Goal: Information Seeking & Learning: Find specific fact

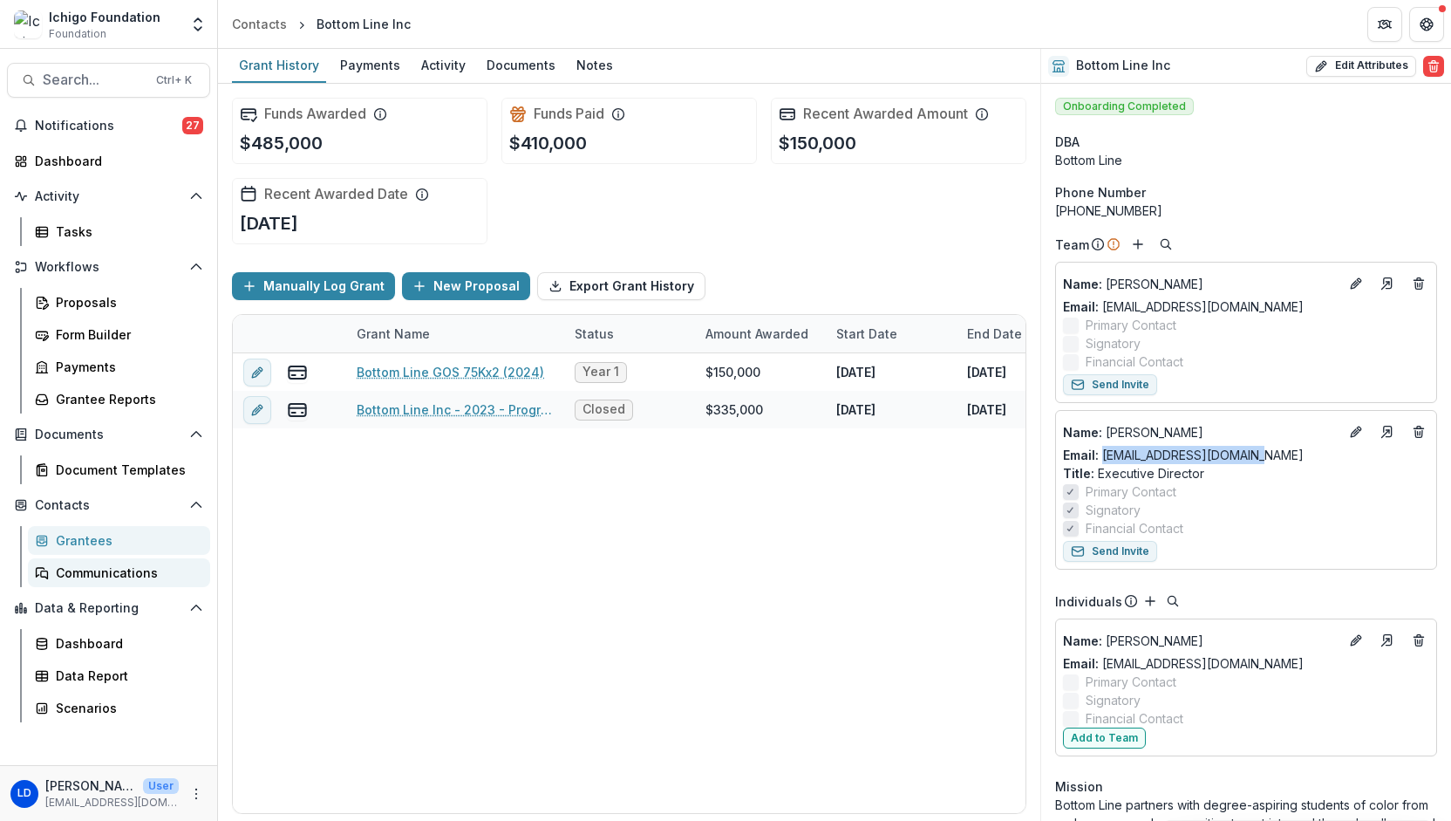
click at [92, 571] on div "Communications" at bounding box center [126, 572] width 140 height 18
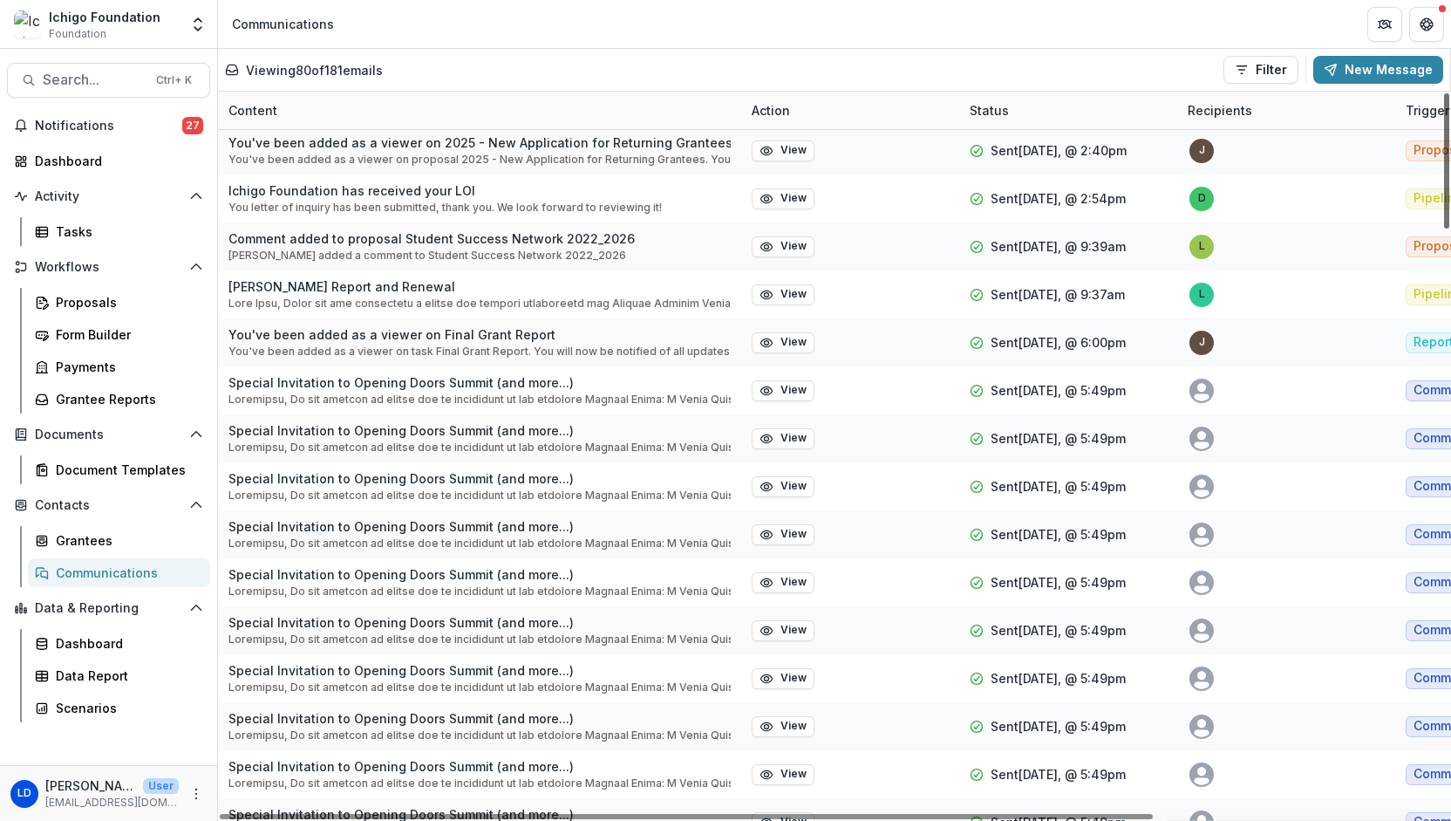
scroll to position [3145, 0]
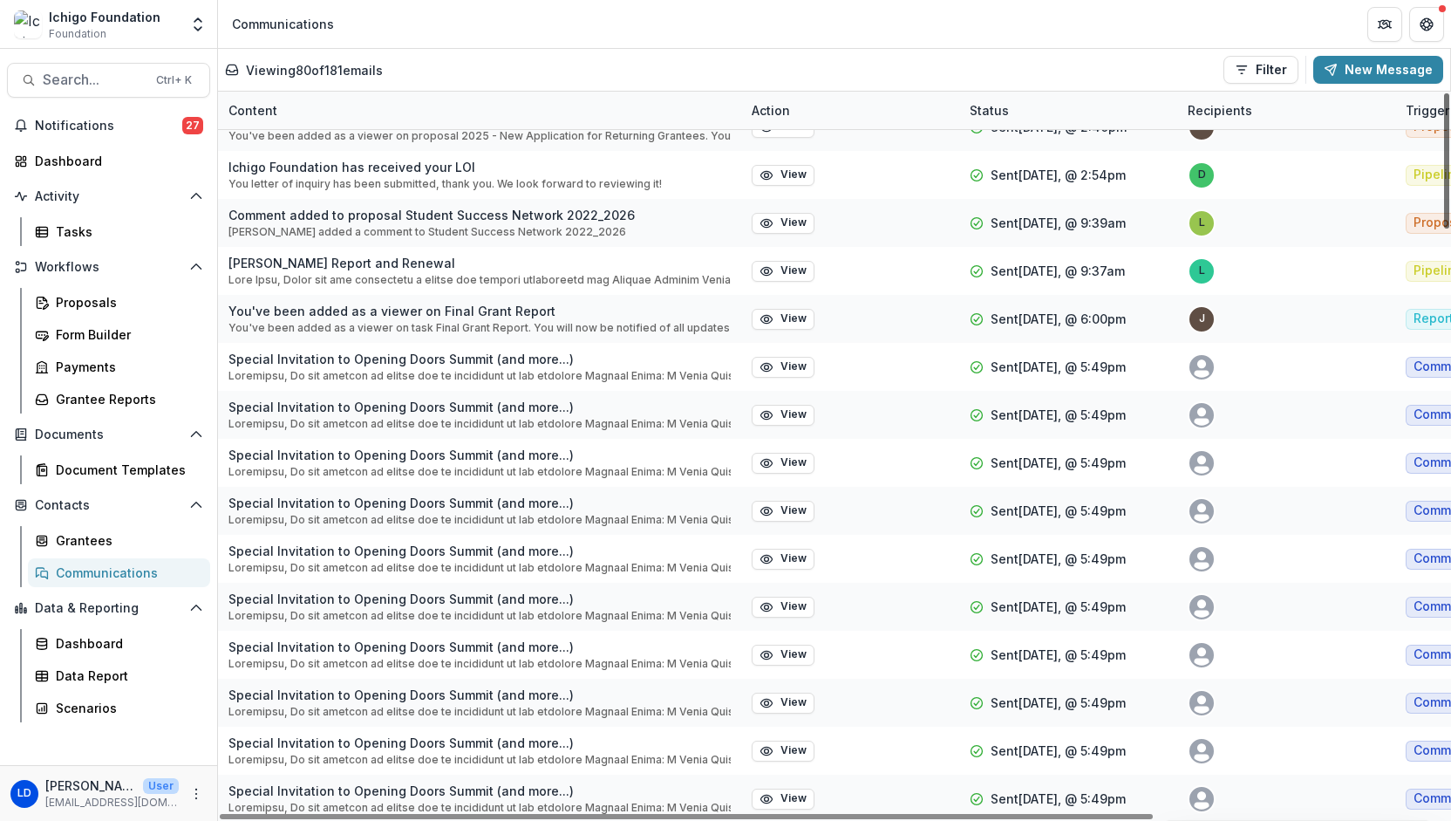
drag, startPoint x: 1445, startPoint y: 531, endPoint x: 1450, endPoint y: 767, distance: 235.5
click at [1449, 228] on div at bounding box center [1446, 160] width 5 height 135
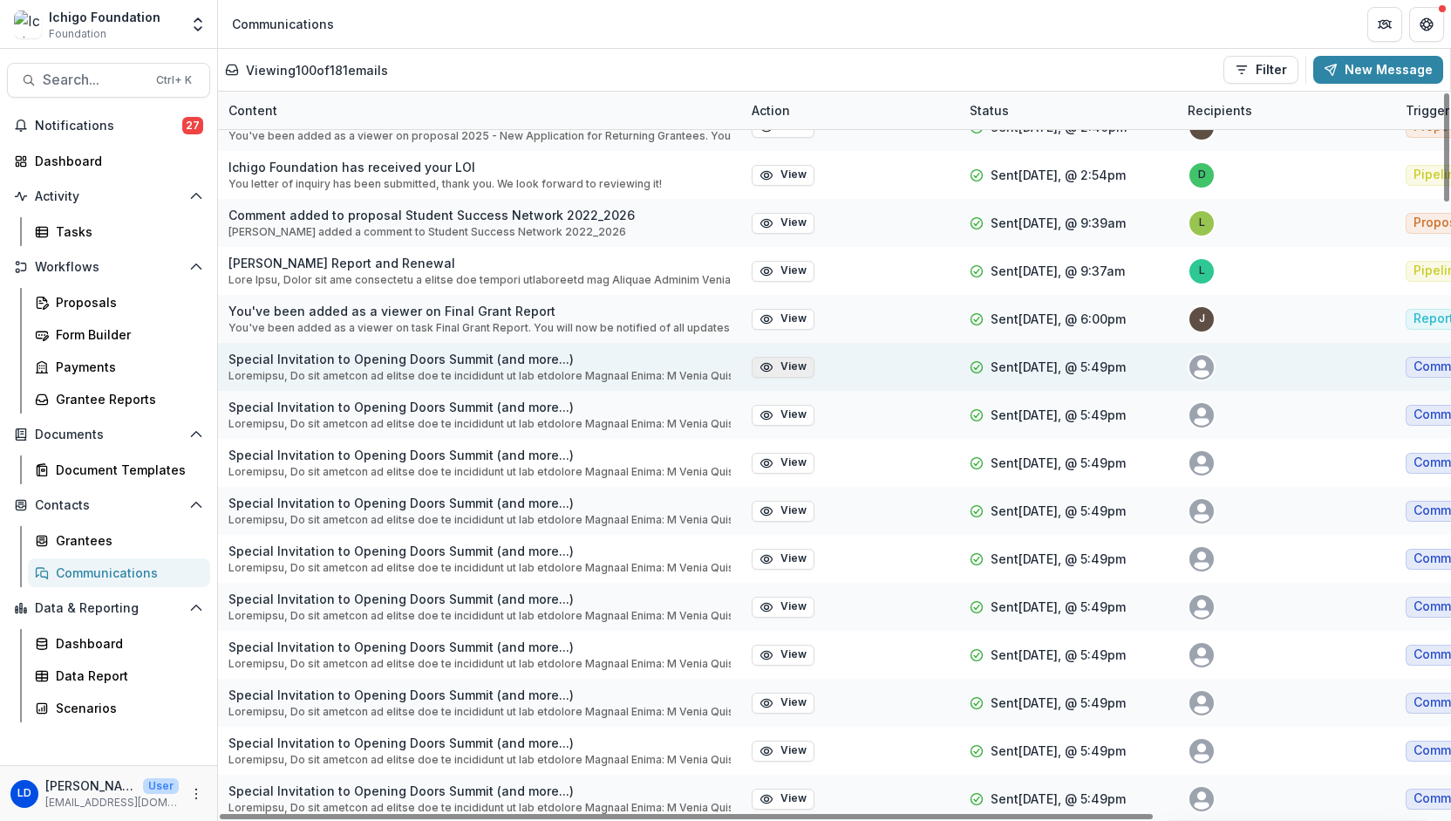
click at [787, 368] on button "View" at bounding box center [783, 367] width 63 height 21
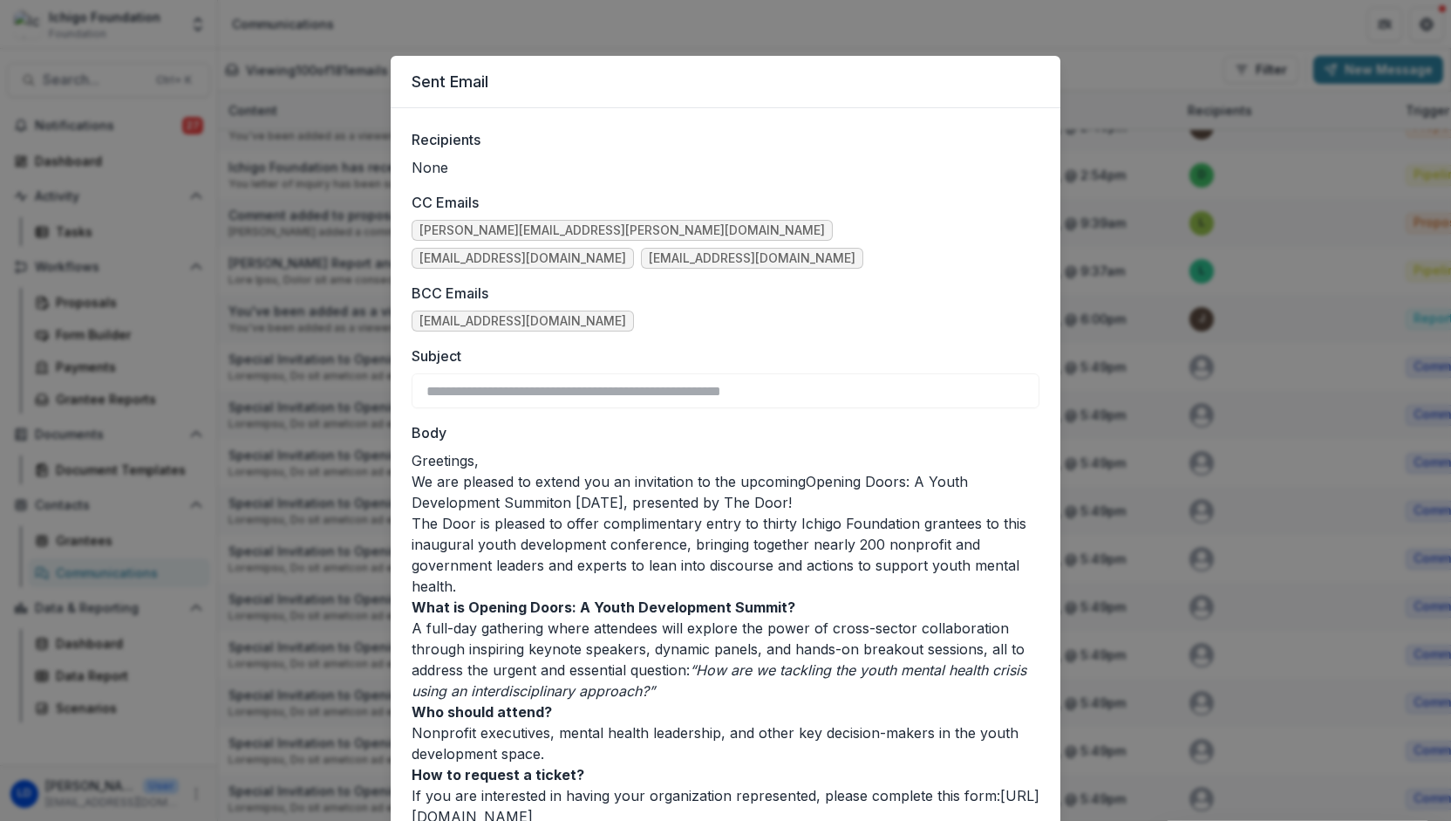
click at [688, 560] on p "The Door is pleased to offer complimentary entry to thirty Ichigo Foundation gr…" at bounding box center [726, 555] width 628 height 84
click at [637, 539] on p "The Door is pleased to offer complimentary entry to thirty Ichigo Foundation gr…" at bounding box center [726, 555] width 628 height 84
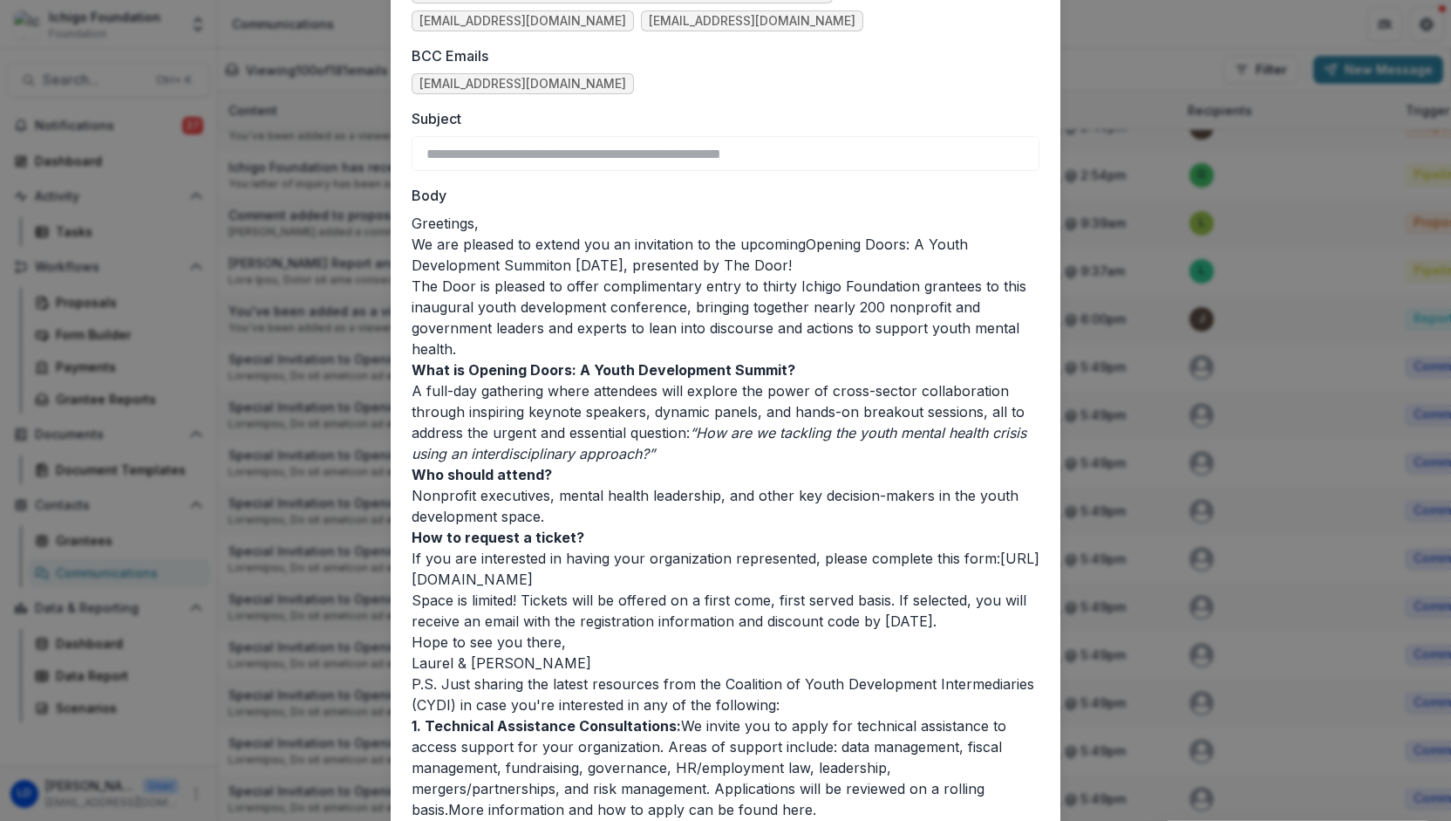
scroll to position [236, 0]
click at [310, 595] on div "**********" at bounding box center [725, 410] width 1451 height 821
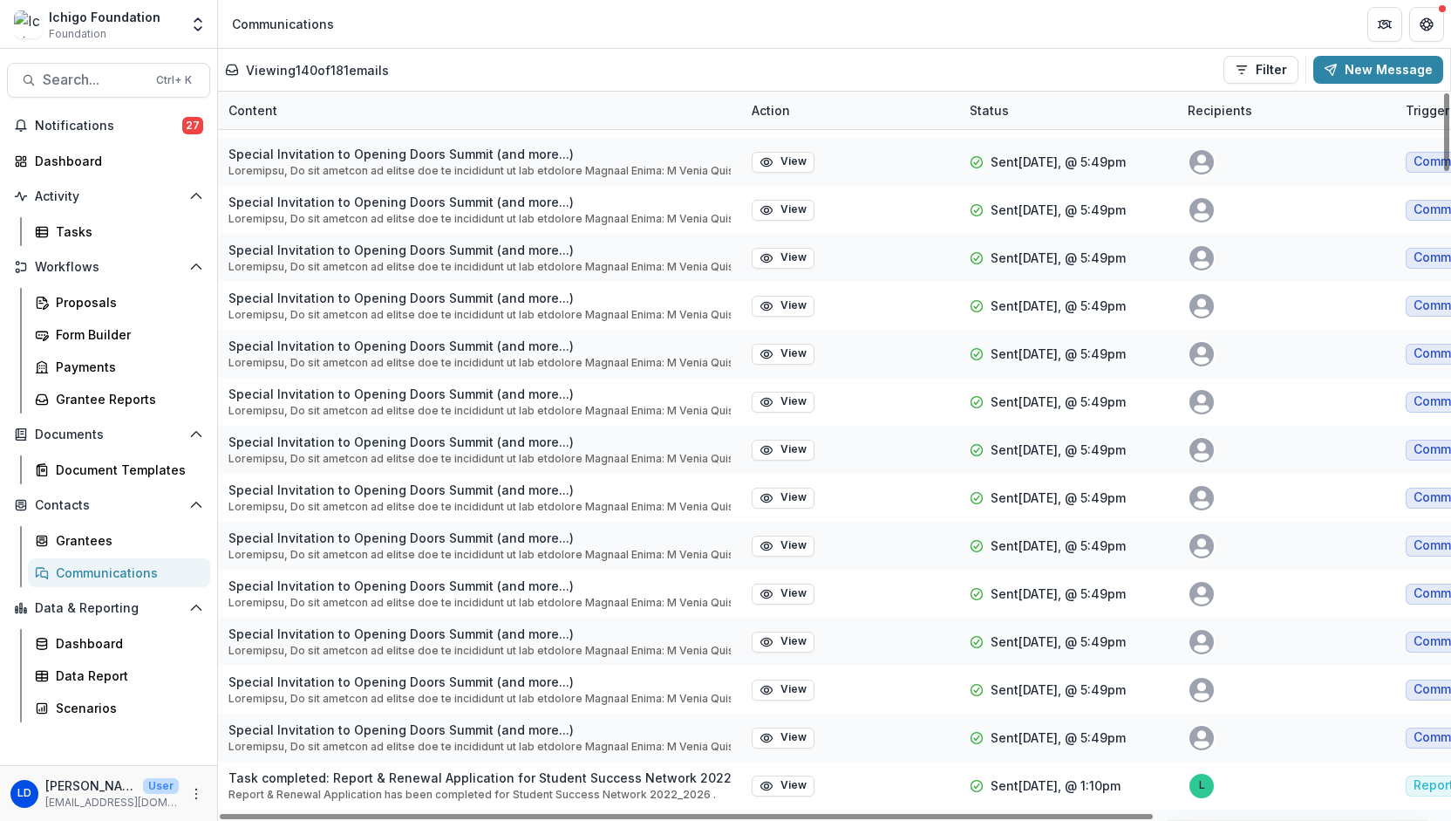
scroll to position [6022, 0]
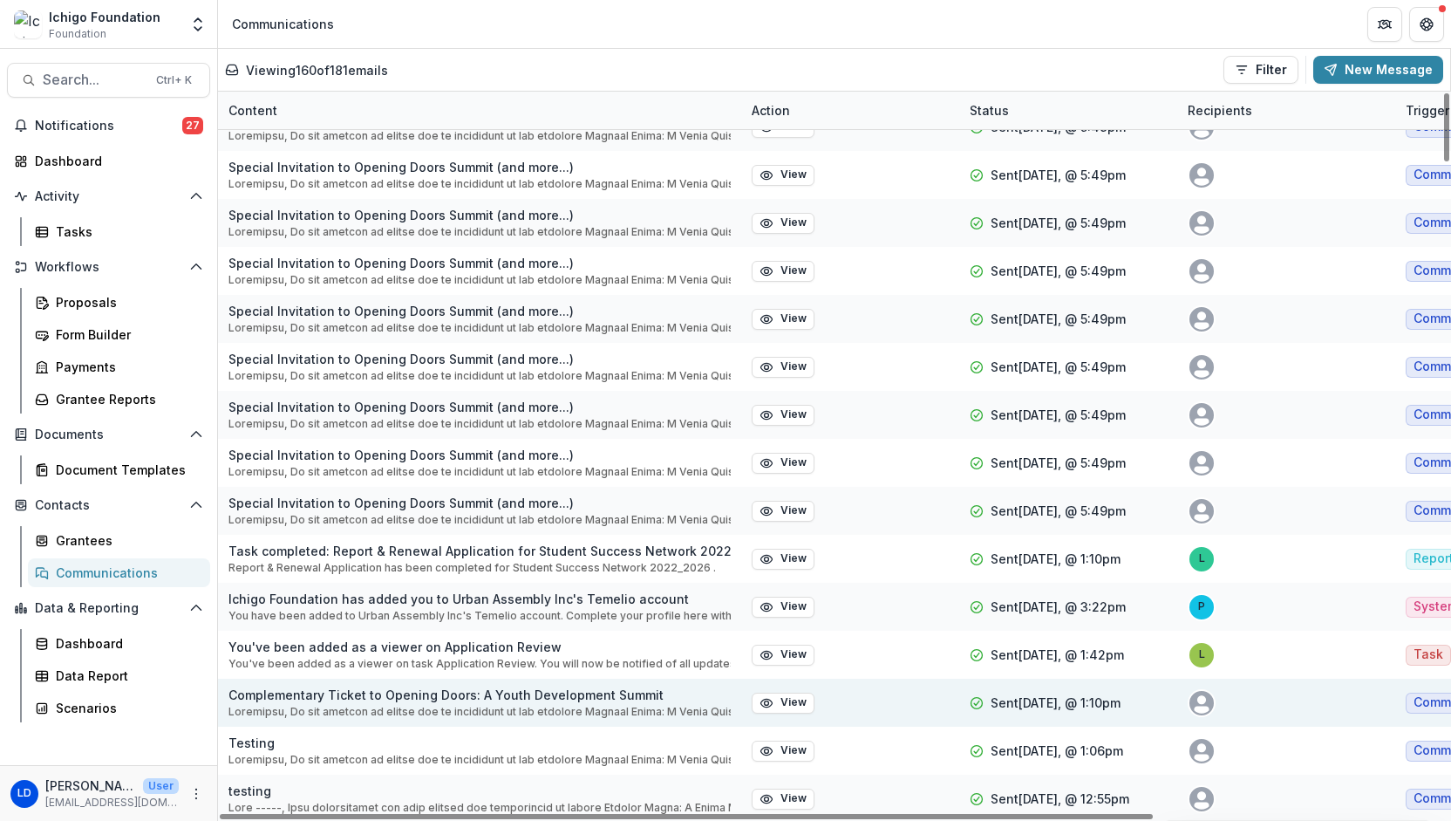
click at [331, 705] on p at bounding box center [479, 712] width 502 height 16
click at [785, 700] on button "View" at bounding box center [783, 702] width 63 height 21
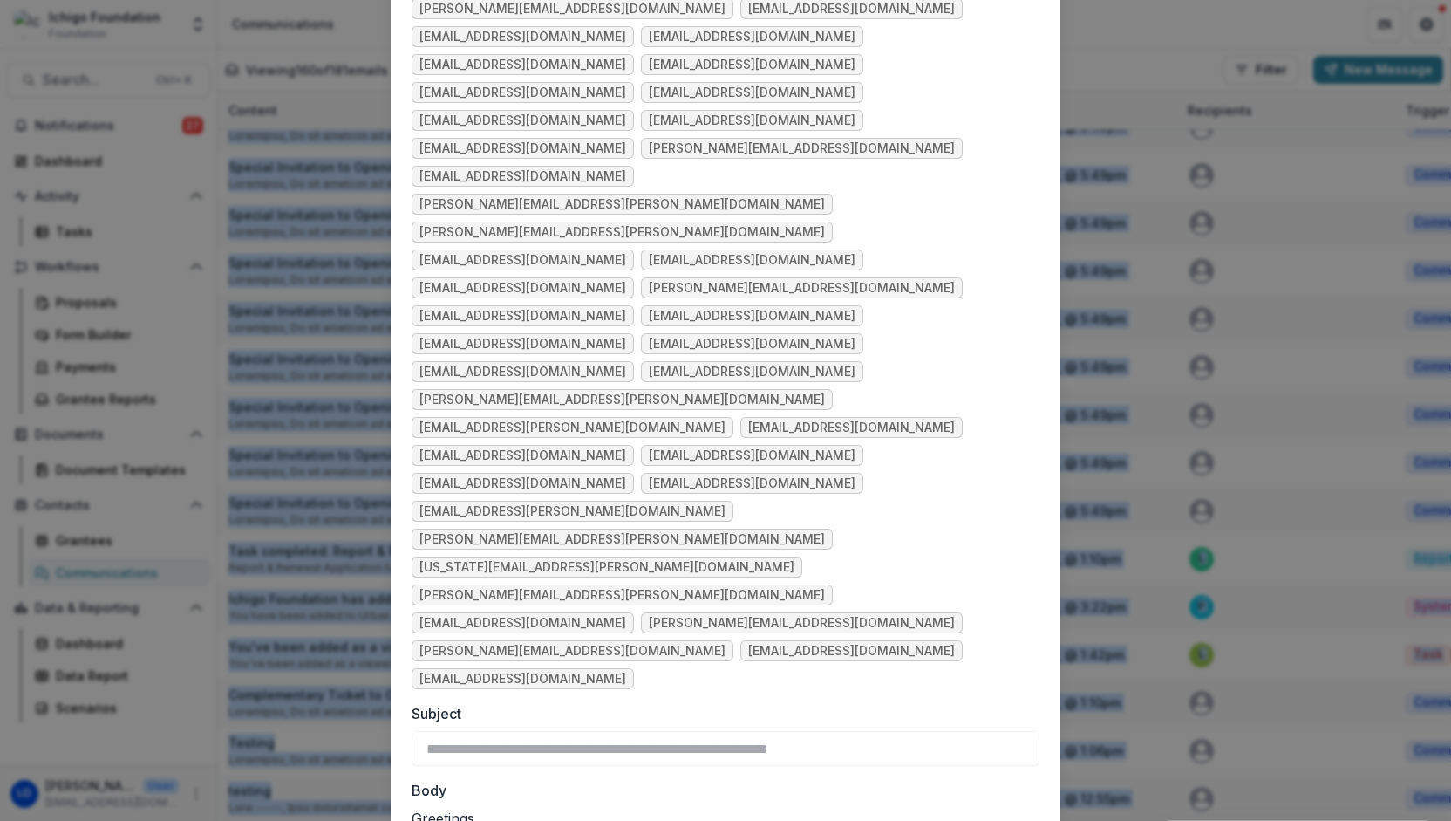
scroll to position [689, 0]
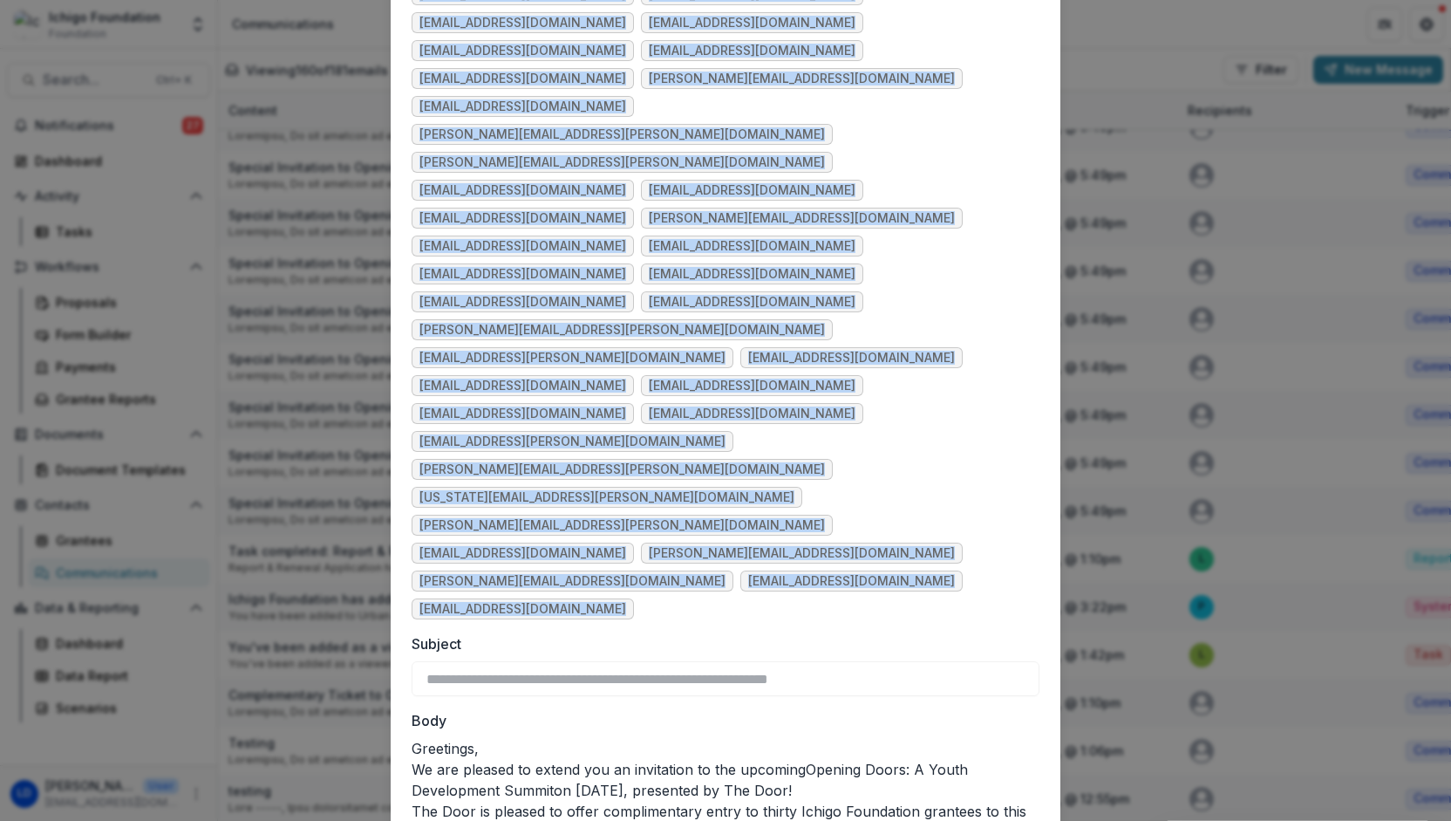
drag, startPoint x: 401, startPoint y: 296, endPoint x: 602, endPoint y: 141, distance: 253.1
click at [602, 141] on div "Recipients None CC Emails [PERSON_NAME][EMAIL_ADDRESS][PERSON_NAME][DOMAIN_NAME…" at bounding box center [726, 319] width 670 height 1800
copy ul "[EMAIL_ADDRESS][DOMAIN_NAME] [PERSON_NAME][EMAIL_ADDRESS][DOMAIN_NAME] [EMAIL_A…"
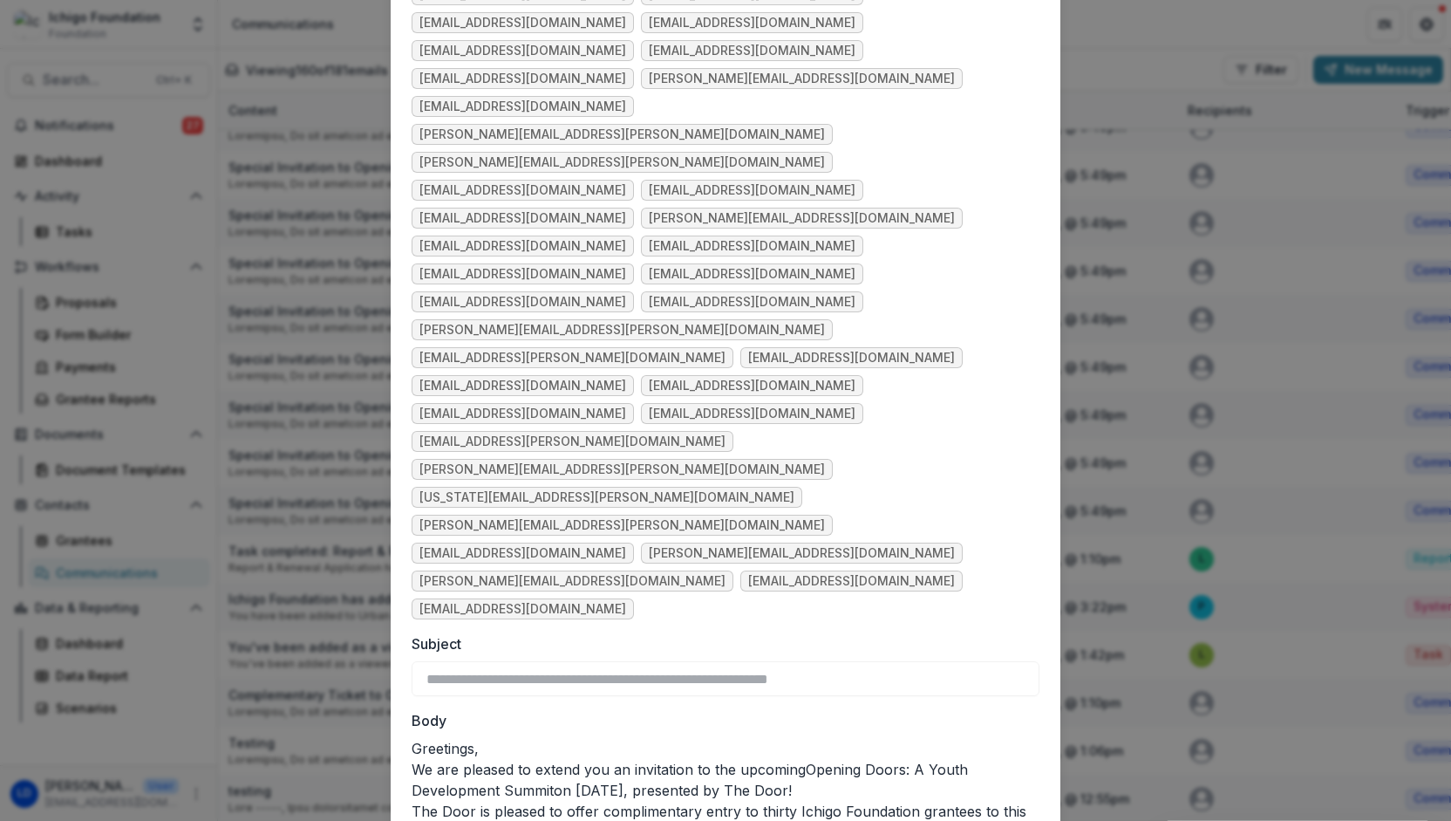
drag, startPoint x: 406, startPoint y: 625, endPoint x: 856, endPoint y: 651, distance: 450.7
click at [856, 651] on div "Recipients None CC Emails [PERSON_NAME][EMAIL_ADDRESS][PERSON_NAME][DOMAIN_NAME…" at bounding box center [726, 319] width 670 height 1800
copy link "[URL][DOMAIN_NAME]"
drag, startPoint x: 405, startPoint y: 331, endPoint x: 555, endPoint y: 392, distance: 162.3
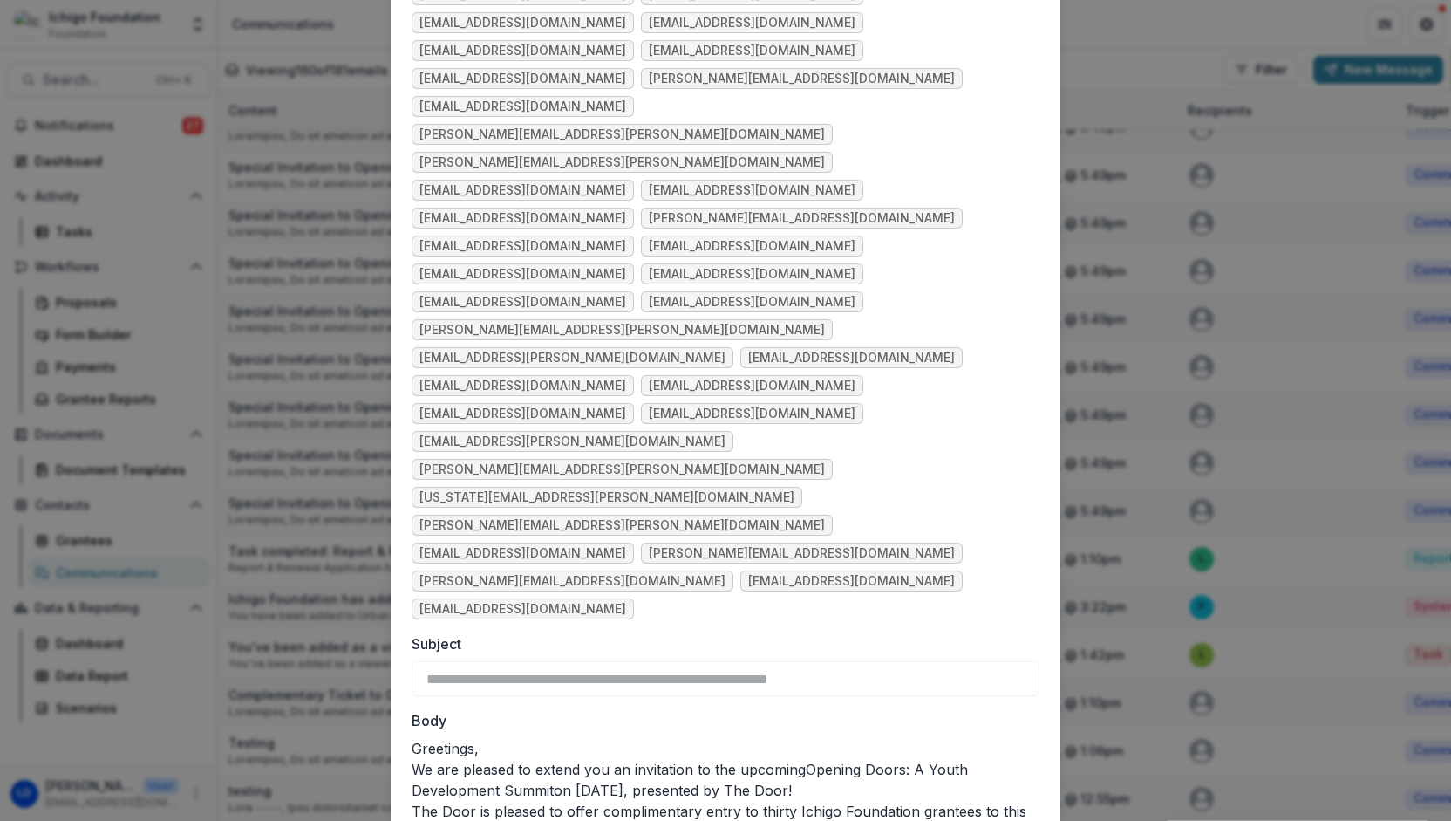
click at [555, 392] on div "Recipients None CC Emails [PERSON_NAME][EMAIL_ADDRESS][PERSON_NAME][DOMAIN_NAME…" at bounding box center [726, 319] width 670 height 1800
copy p "The Door is pleased to offer complimentary entry to thirty Ichigo Foundation gr…"
drag, startPoint x: 698, startPoint y: 132, endPoint x: 540, endPoint y: 128, distance: 157.9
click at [540, 128] on ul "[EMAIL_ADDRESS][DOMAIN_NAME] [PERSON_NAME][EMAIL_ADDRESS][DOMAIN_NAME] [EMAIL_A…" at bounding box center [726, 121] width 628 height 998
click at [630, 126] on ul "[EMAIL_ADDRESS][DOMAIN_NAME] [PERSON_NAME][EMAIL_ADDRESS][DOMAIN_NAME] [EMAIL_A…" at bounding box center [726, 121] width 628 height 998
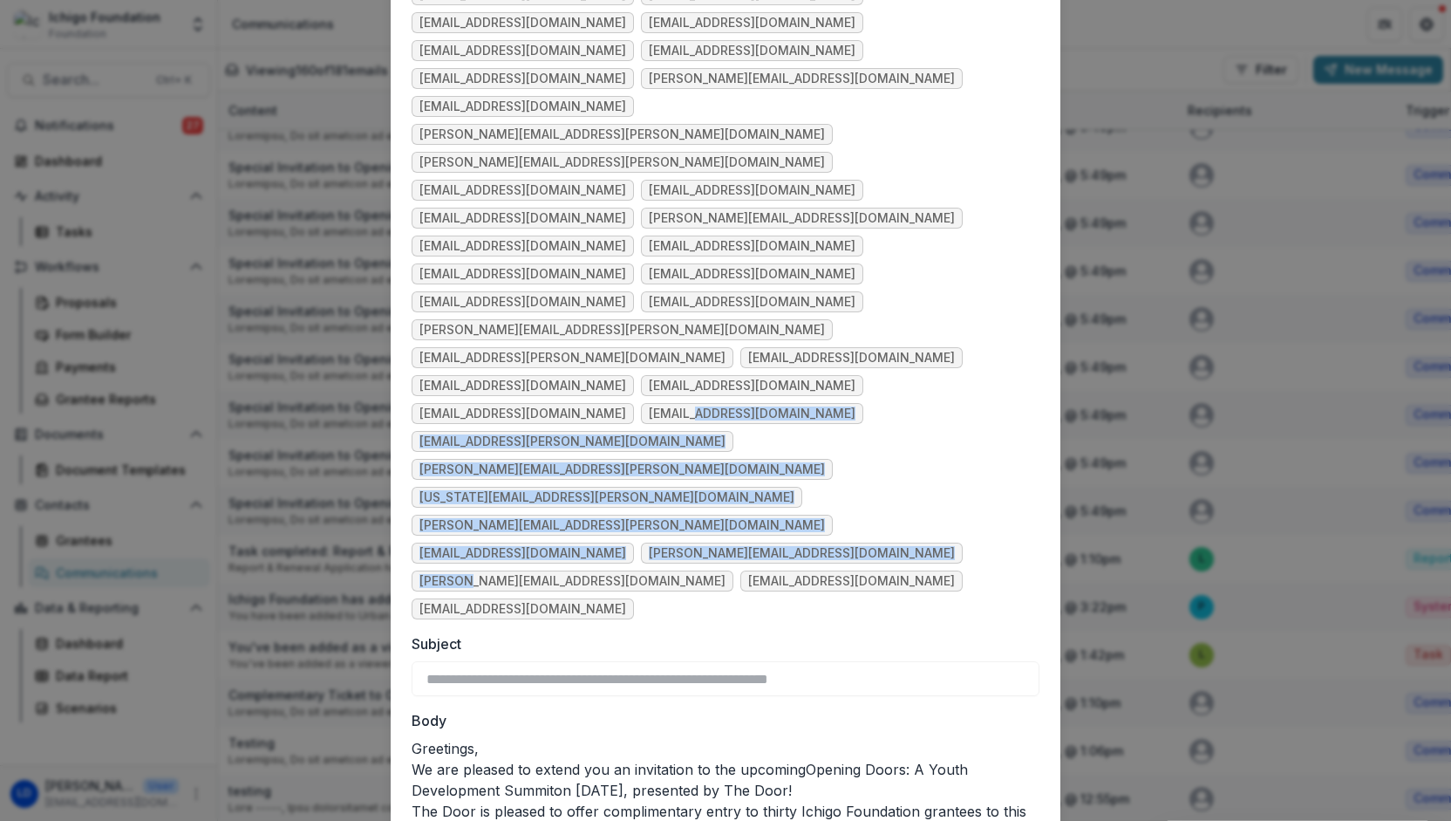
drag, startPoint x: 640, startPoint y: 128, endPoint x: 466, endPoint y: 46, distance: 192.7
click at [466, 46] on ul "[EMAIL_ADDRESS][DOMAIN_NAME] [PERSON_NAME][EMAIL_ADDRESS][DOMAIN_NAME] [EMAIL_A…" at bounding box center [726, 121] width 628 height 998
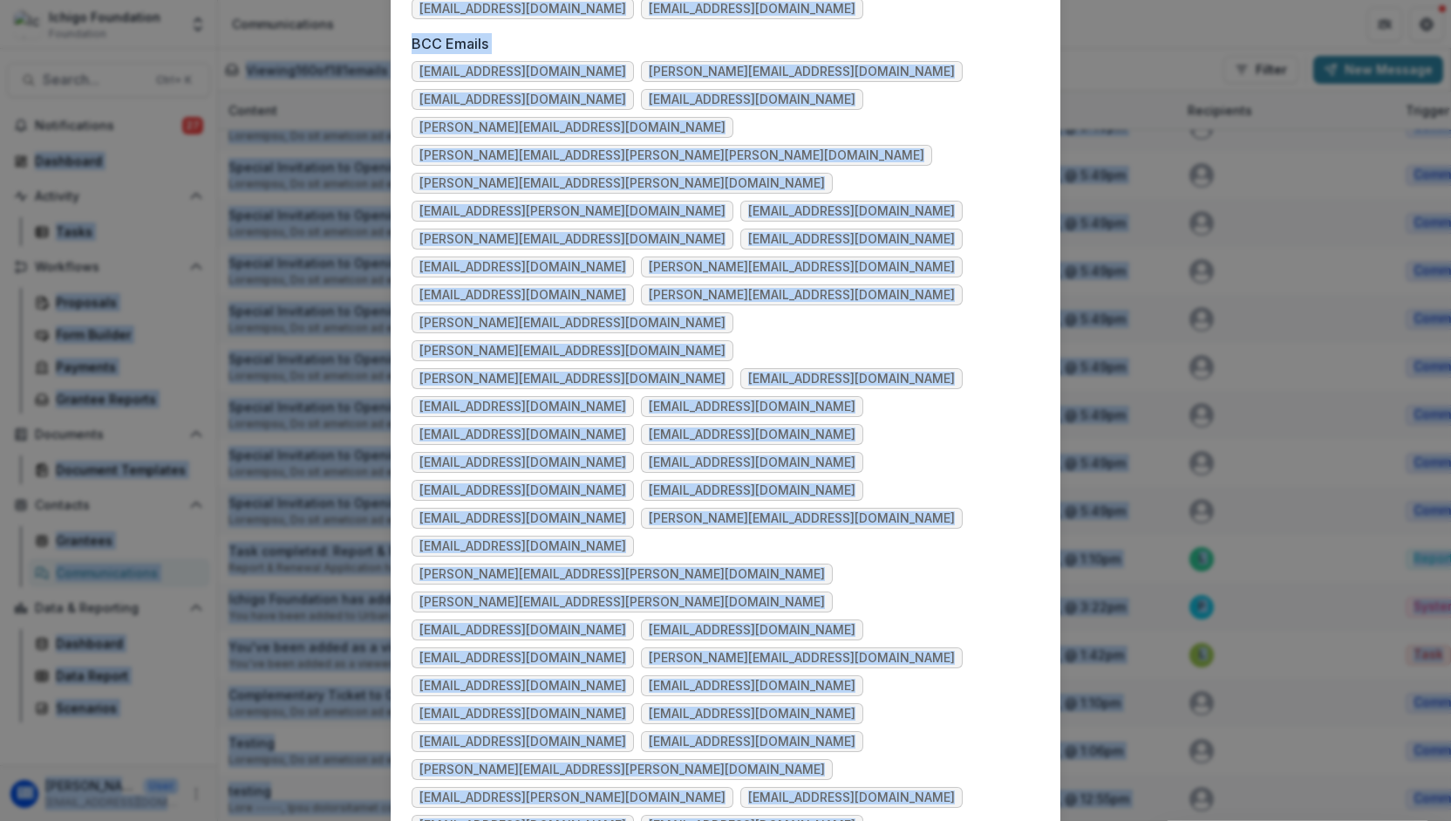
scroll to position [0, 0]
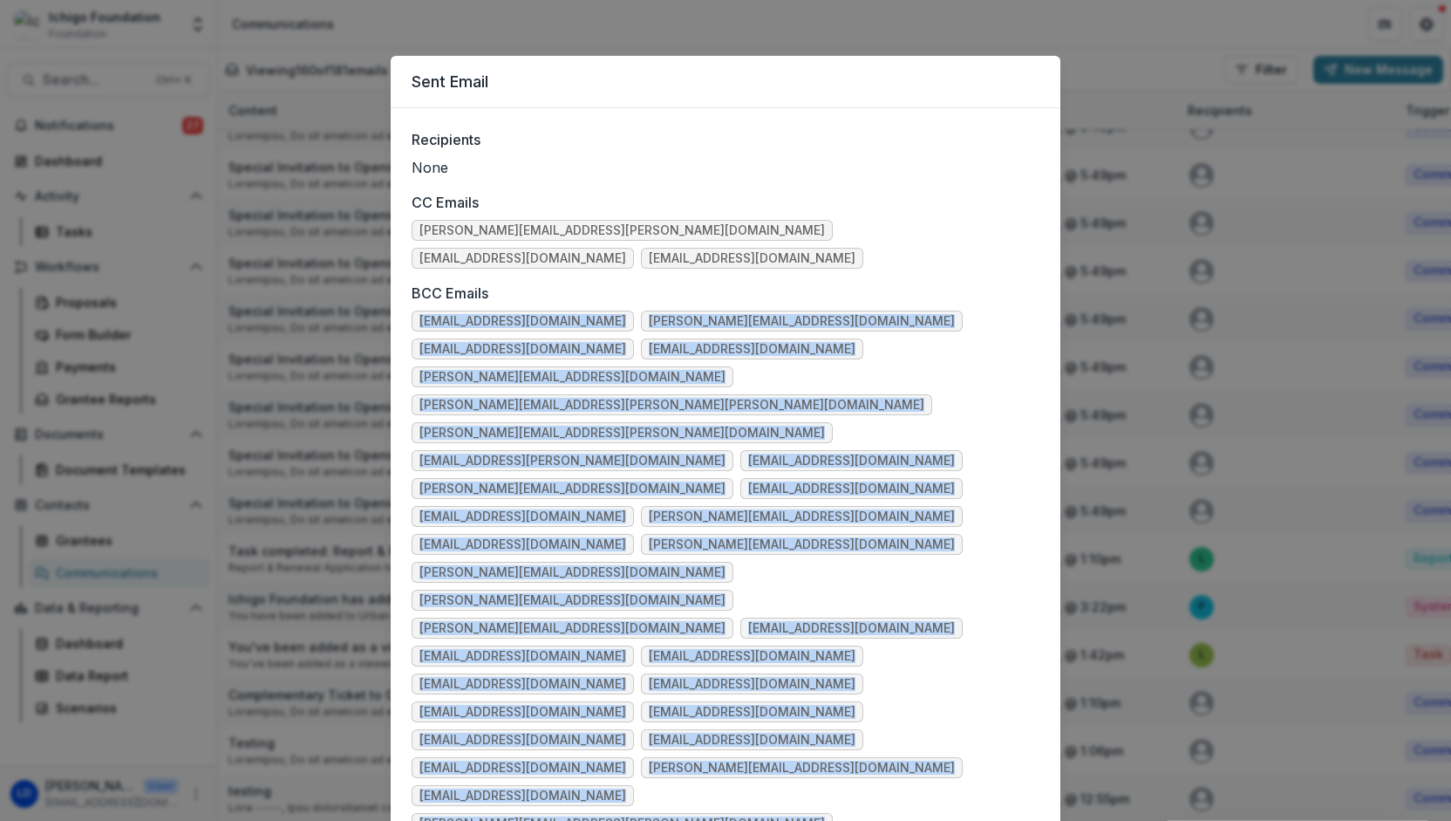
drag, startPoint x: 931, startPoint y: 111, endPoint x: 413, endPoint y: 291, distance: 548.6
click at [413, 310] on ul "[EMAIL_ADDRESS][DOMAIN_NAME] [PERSON_NAME][EMAIL_ADDRESS][DOMAIN_NAME] [EMAIL_A…" at bounding box center [726, 809] width 628 height 998
copy ul "[EMAIL_ADDRESS][DOMAIN_NAME] [PERSON_NAME][EMAIL_ADDRESS][DOMAIN_NAME] [EMAIL_A…"
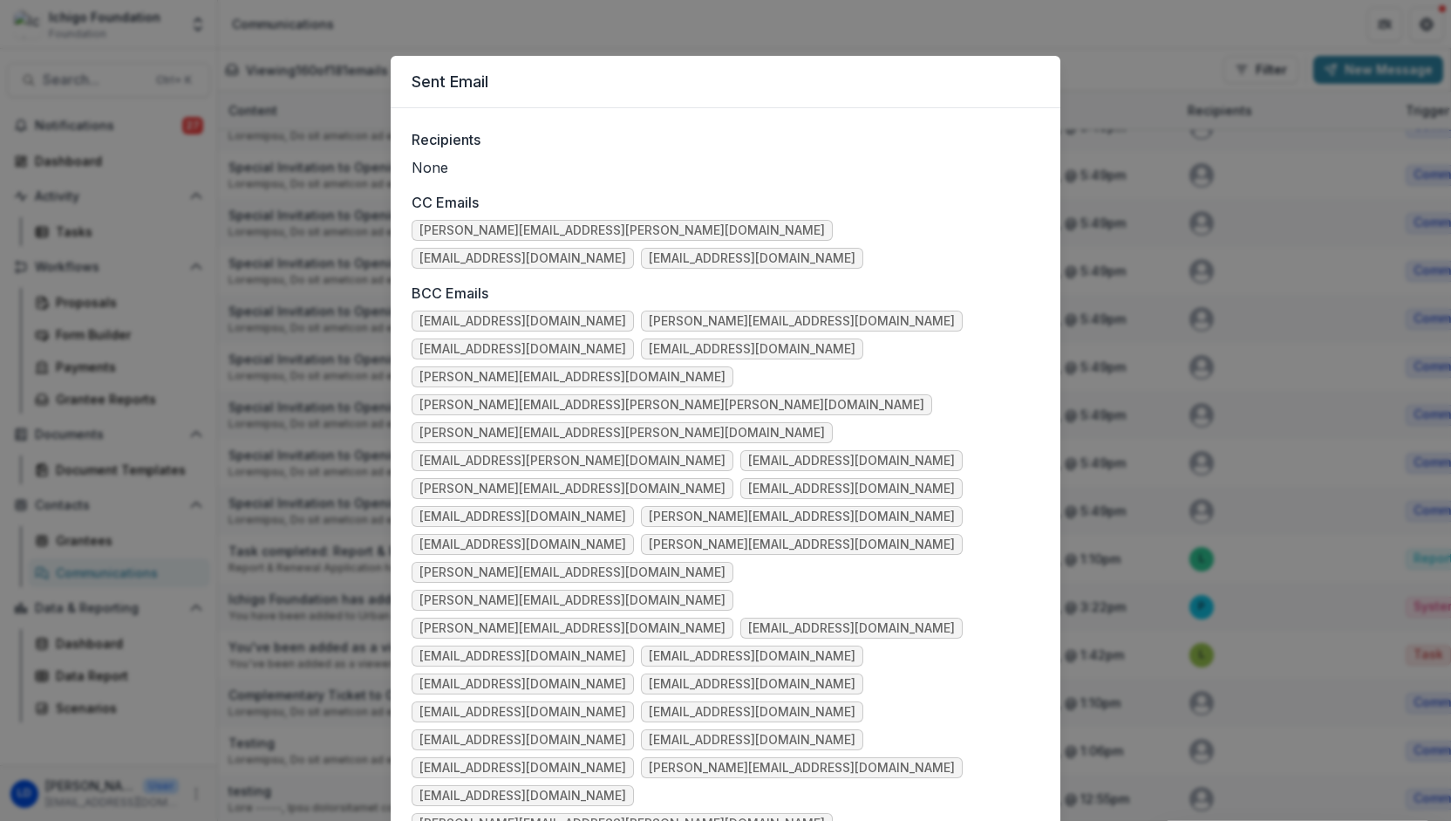
drag, startPoint x: 967, startPoint y: 92, endPoint x: 976, endPoint y: 88, distance: 9.4
click at [967, 92] on header "Sent Email" at bounding box center [726, 82] width 670 height 52
click at [589, 31] on div "Sent Email Recipients None CC Emails [PERSON_NAME][EMAIL_ADDRESS][PERSON_NAME][…" at bounding box center [725, 410] width 1451 height 821
